Goal: Task Accomplishment & Management: Use online tool/utility

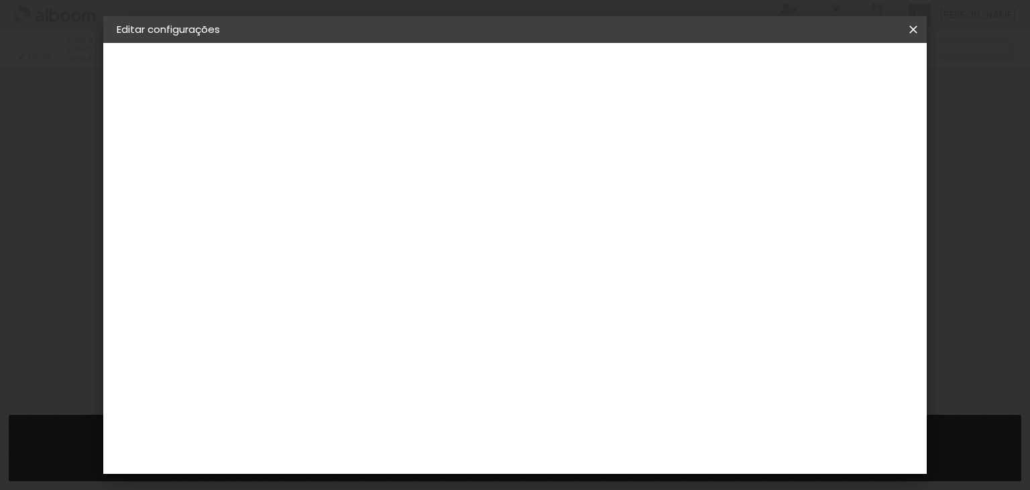
click at [914, 27] on iron-icon at bounding box center [913, 29] width 16 height 13
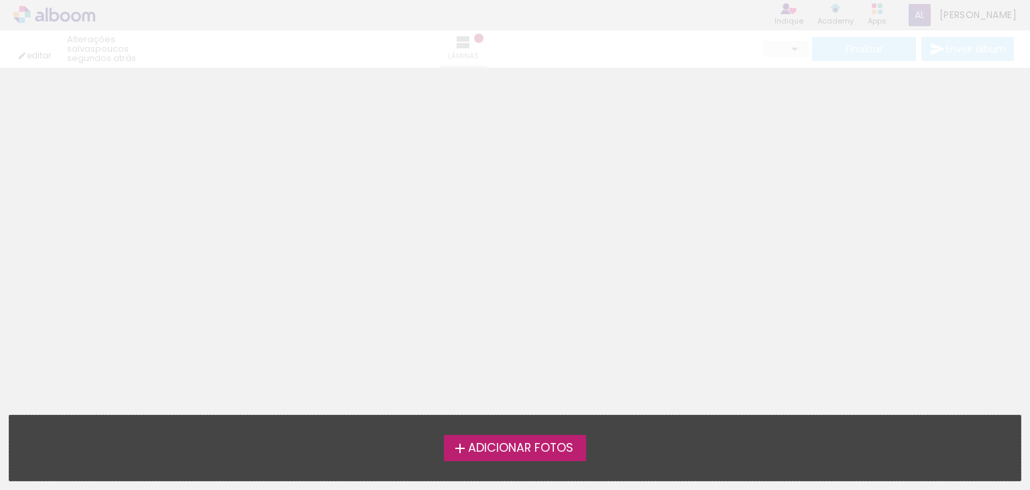
type input "0"
